Goal: Find specific page/section: Find specific page/section

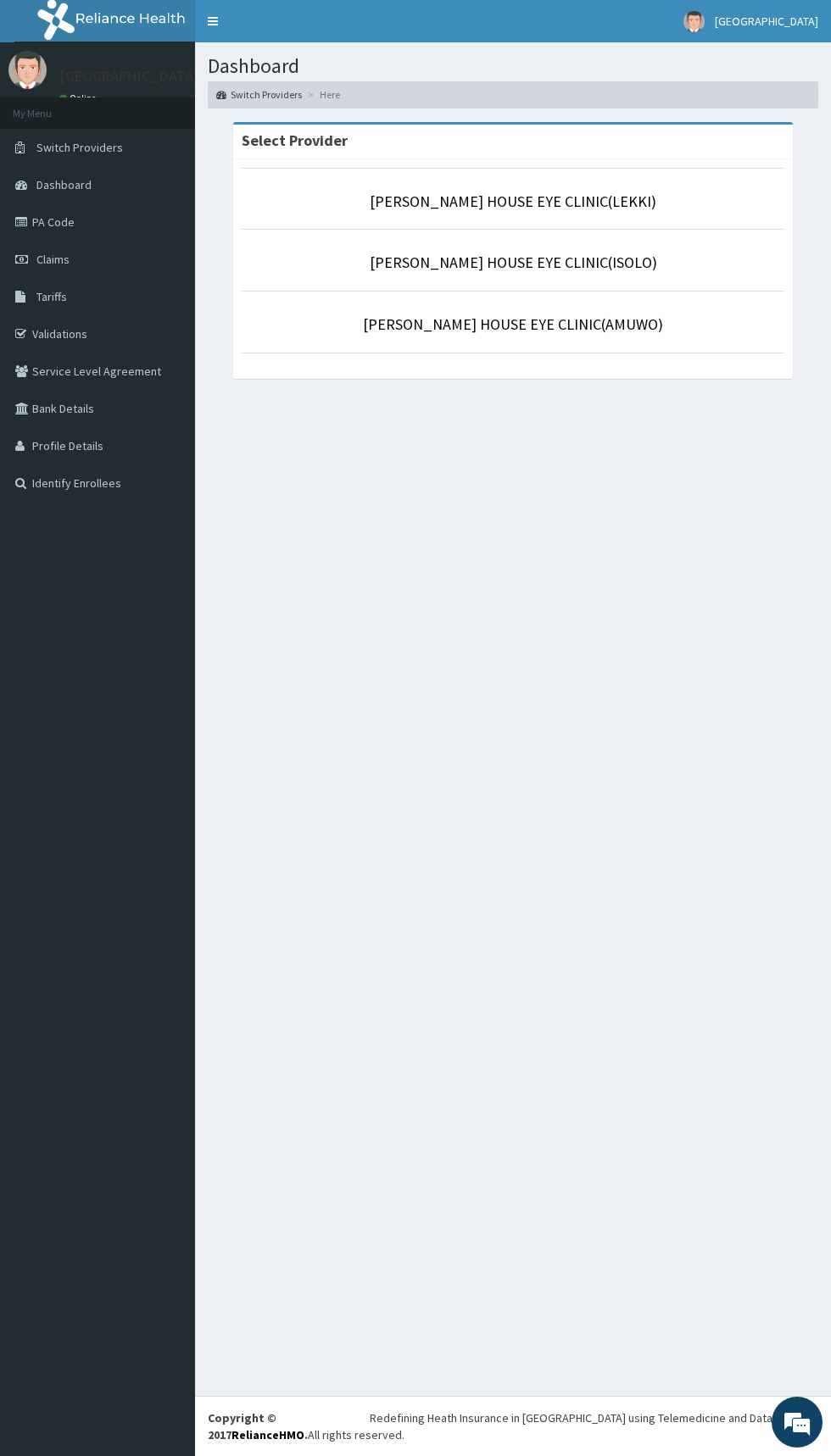
click at [53, 222] on link "PA Code" at bounding box center [97, 222] width 195 height 37
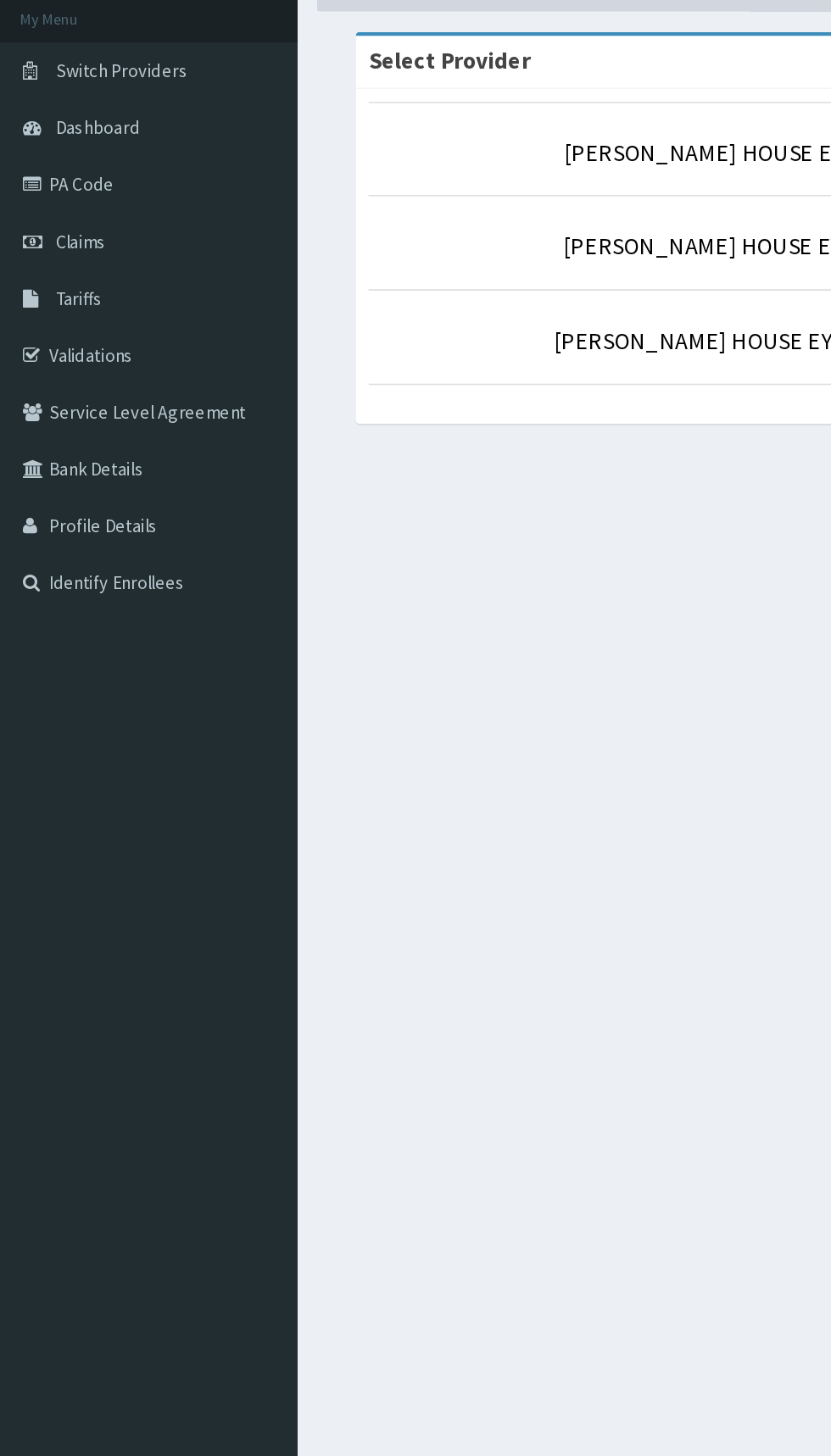
click at [64, 247] on link "Claims" at bounding box center [97, 259] width 195 height 37
click at [58, 223] on link "PA Code" at bounding box center [97, 222] width 195 height 37
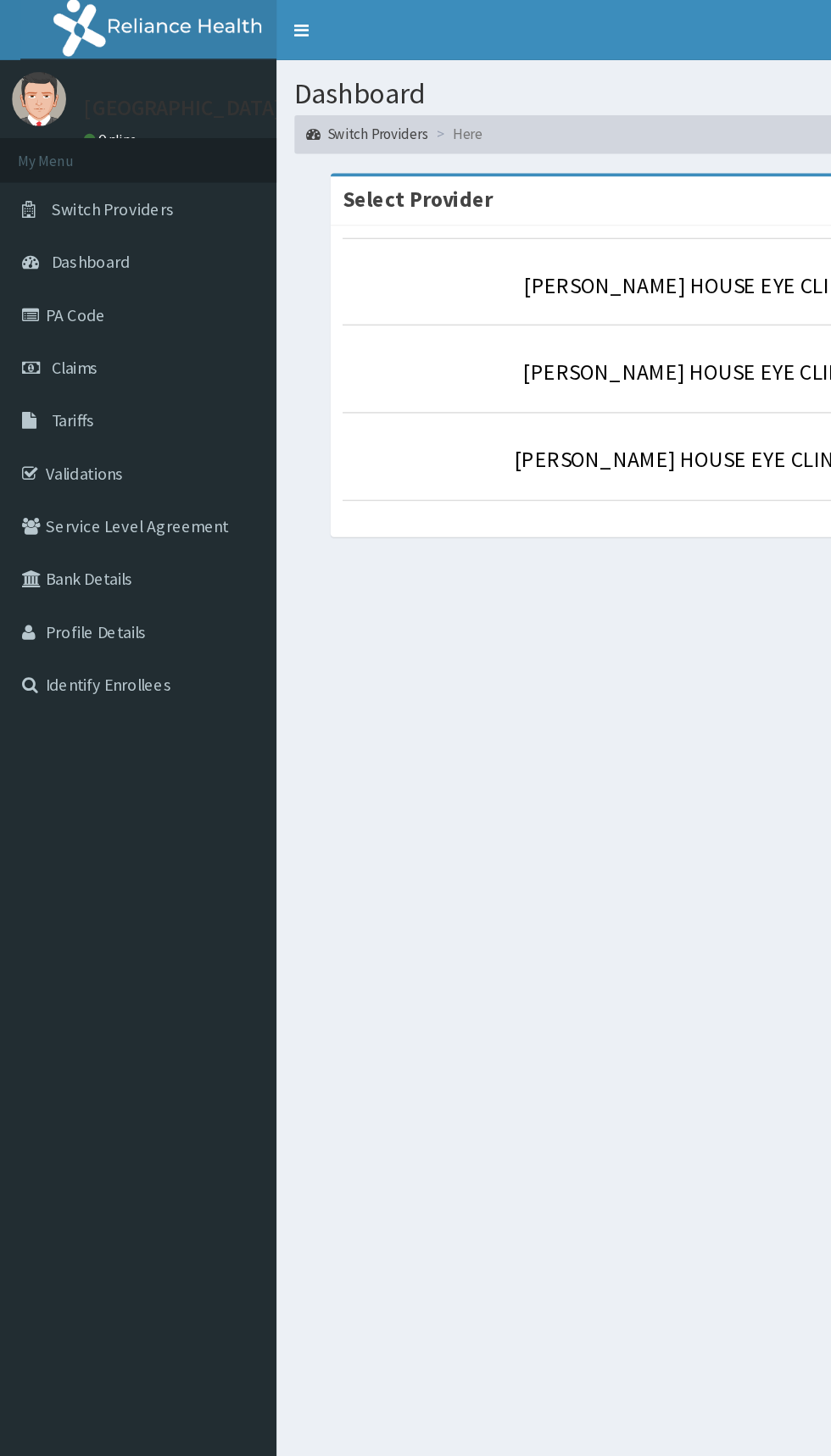
click at [58, 222] on link "PA Code" at bounding box center [97, 222] width 195 height 37
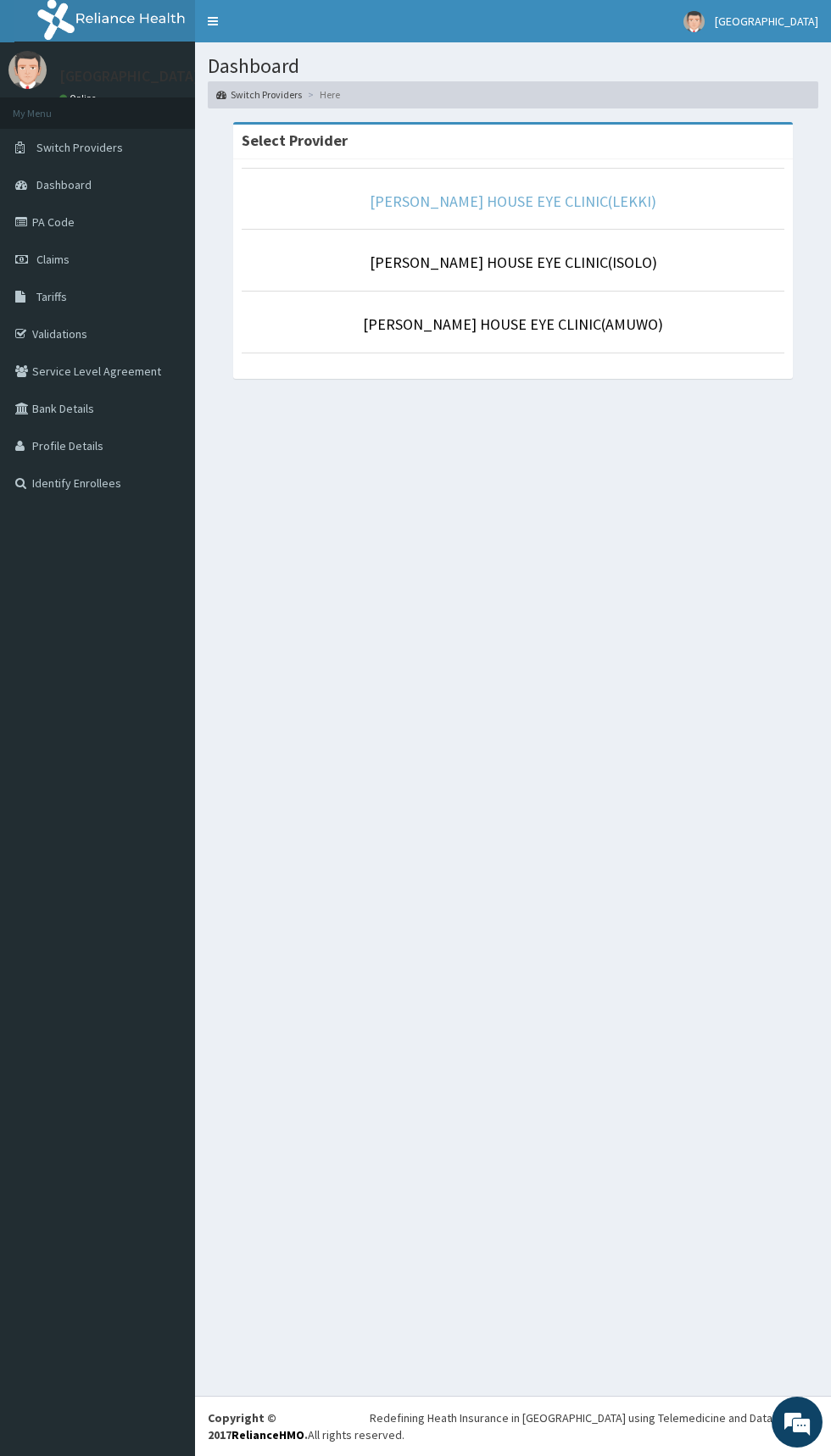
click at [595, 196] on link "[PERSON_NAME] HOUSE EYE CLINIC(LEKKI)" at bounding box center [512, 202] width 287 height 20
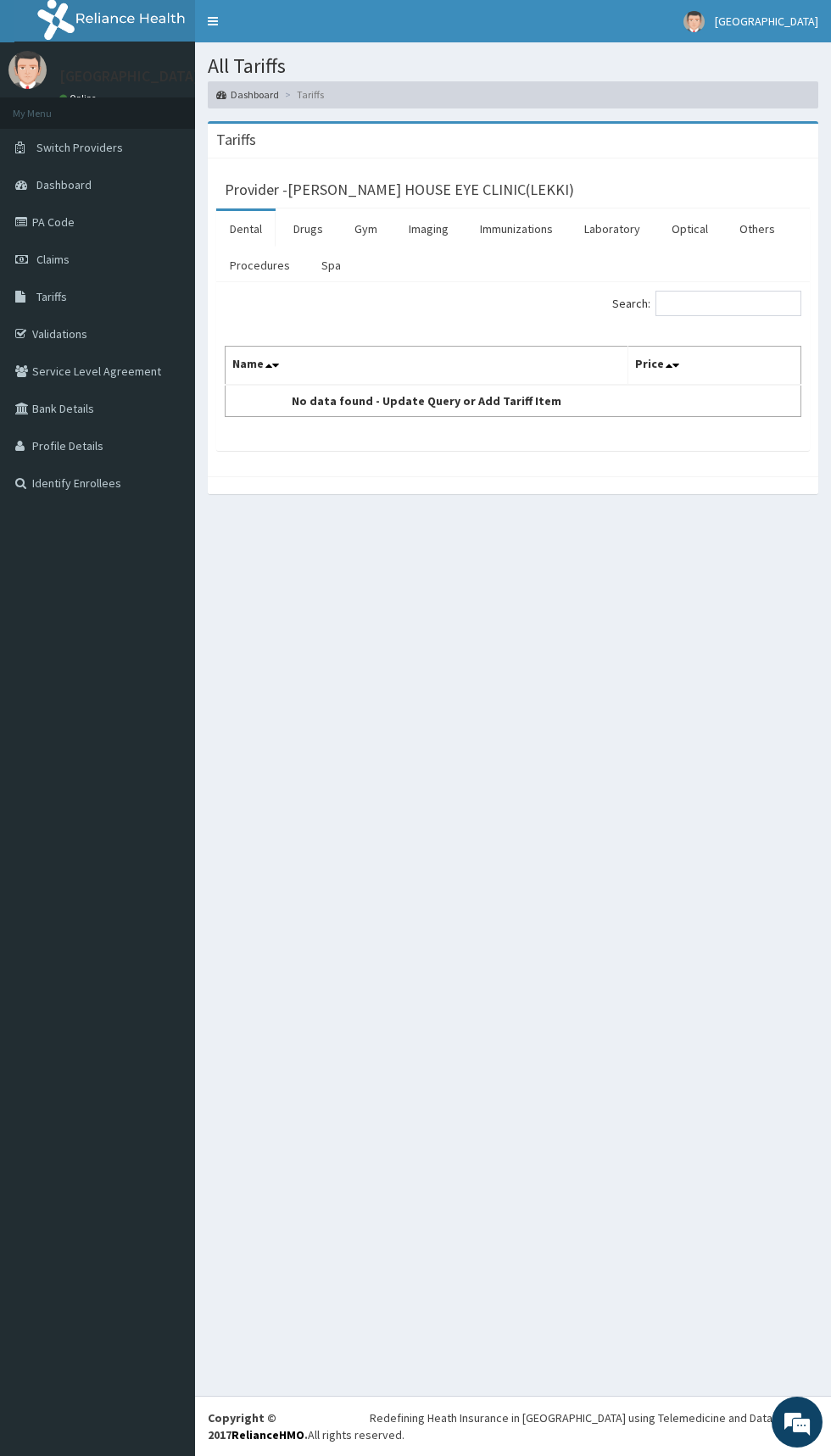
click at [51, 222] on link "PA Code" at bounding box center [97, 222] width 195 height 37
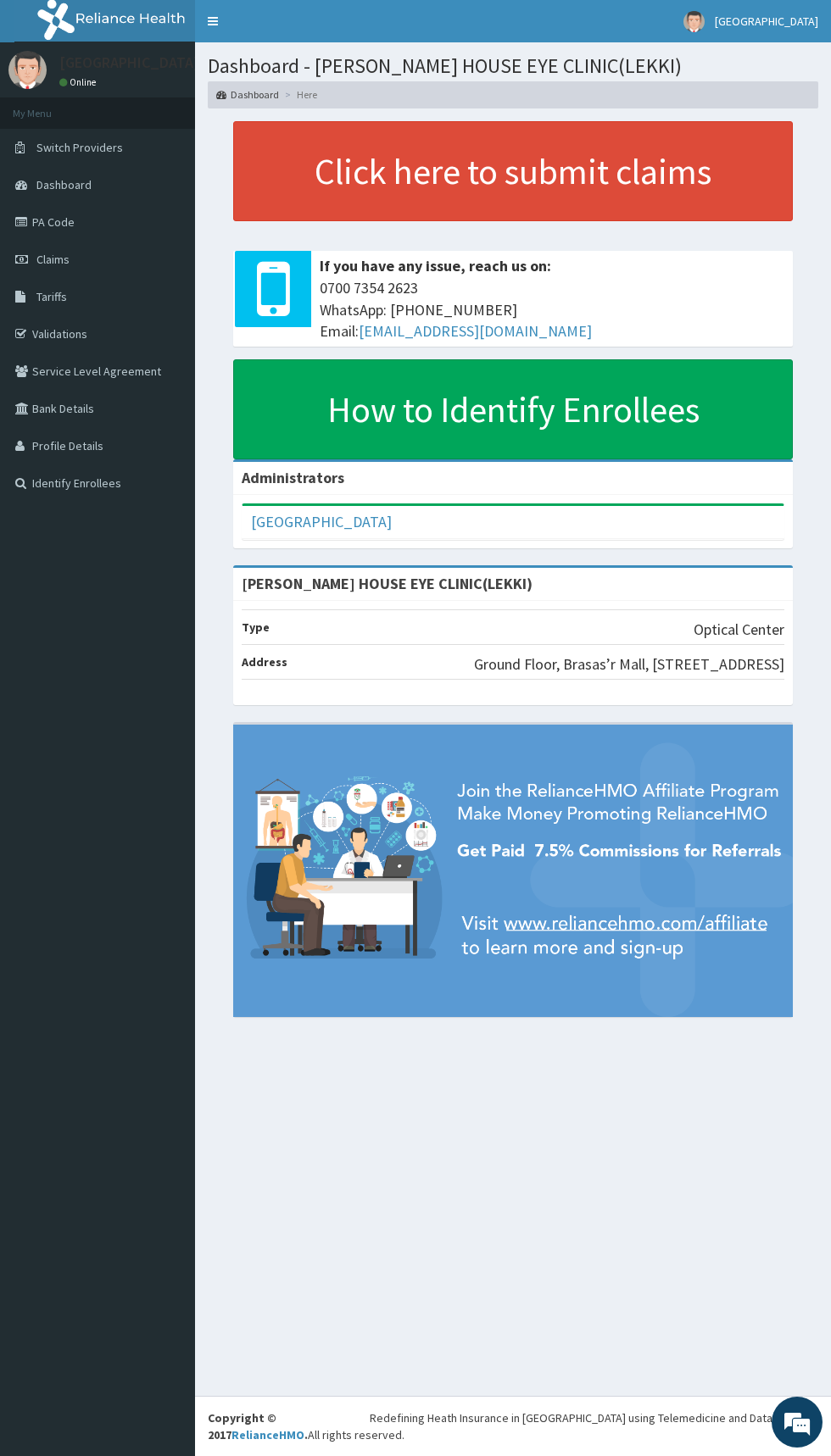
click at [824, 1025] on section "Click here to submit claims If you have any issue, reach us on: [PHONE_NUMBER] …" at bounding box center [513, 578] width 636 height 939
click at [50, 223] on link "PA Code" at bounding box center [97, 222] width 195 height 37
